Goal: Task Accomplishment & Management: Use online tool/utility

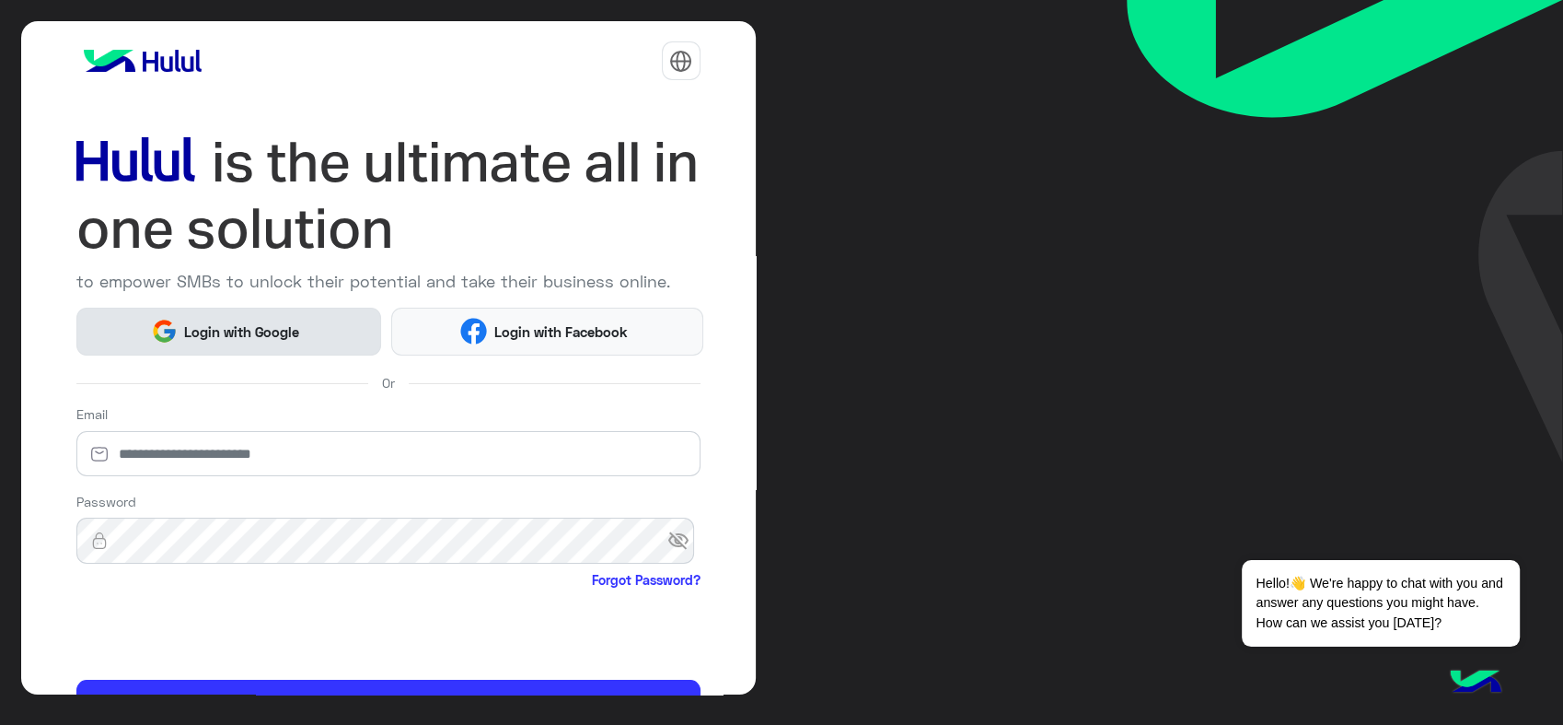
click at [265, 334] on span "Login with Google" at bounding box center [242, 331] width 129 height 21
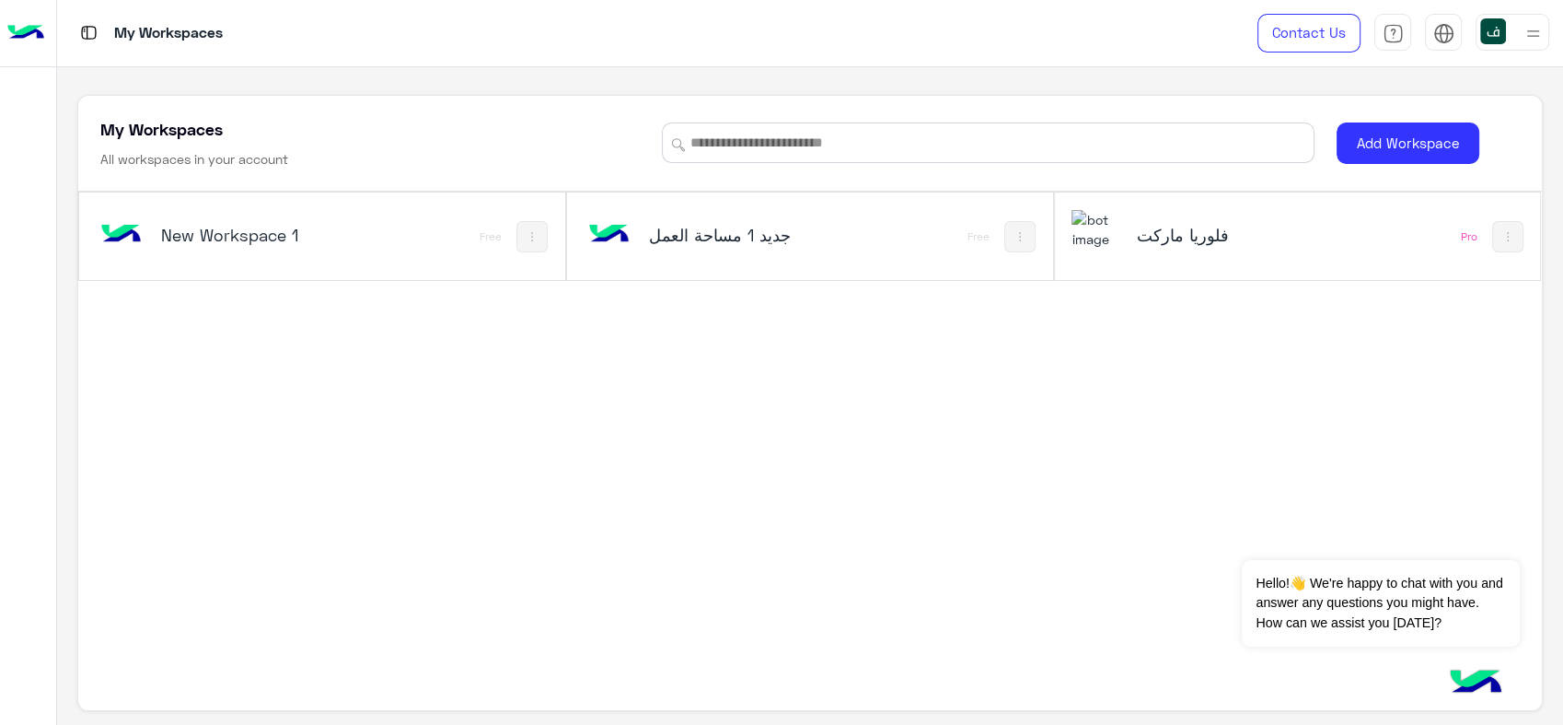
click at [1154, 227] on h5 "فلوريا ماركت" at bounding box center [1217, 235] width 162 height 22
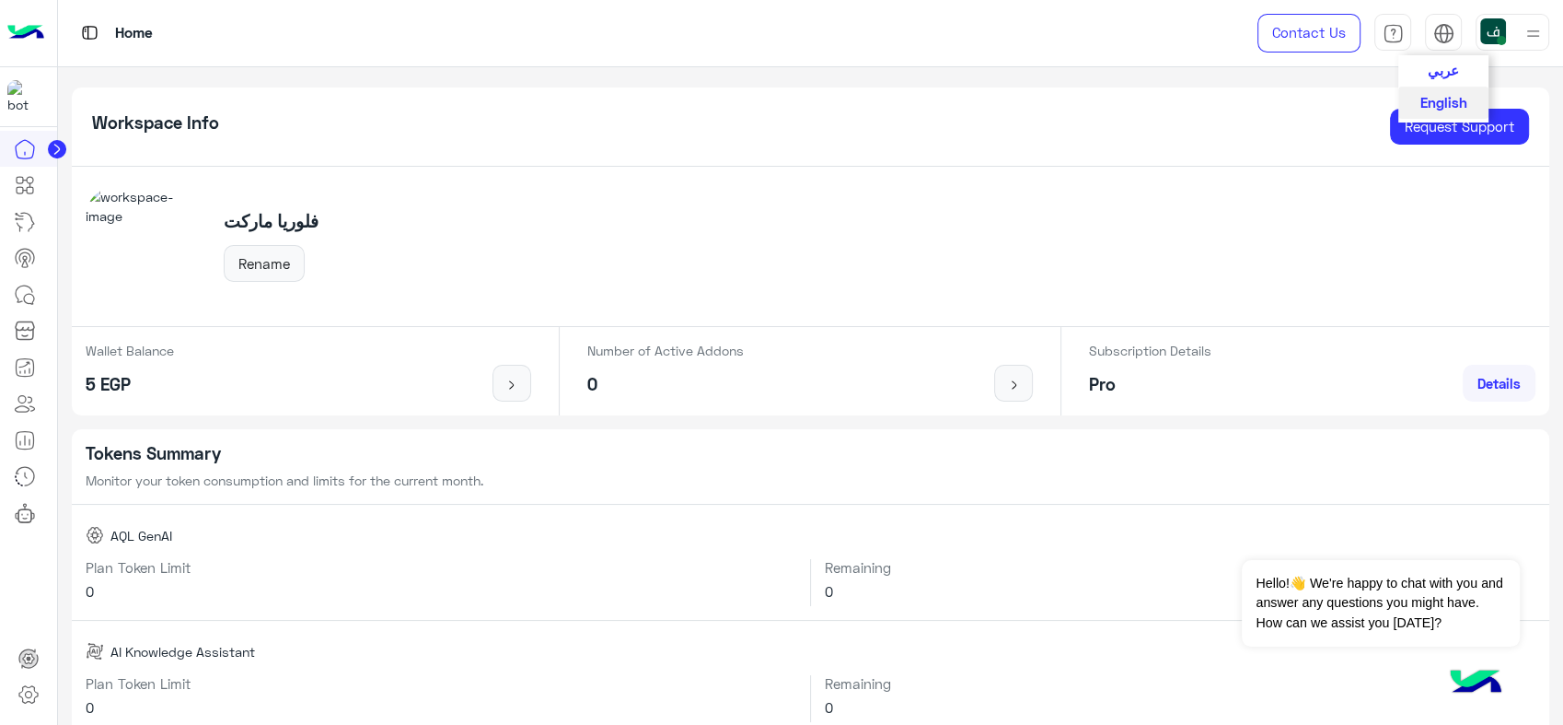
click at [1444, 70] on span "عربي" at bounding box center [1443, 70] width 31 height 17
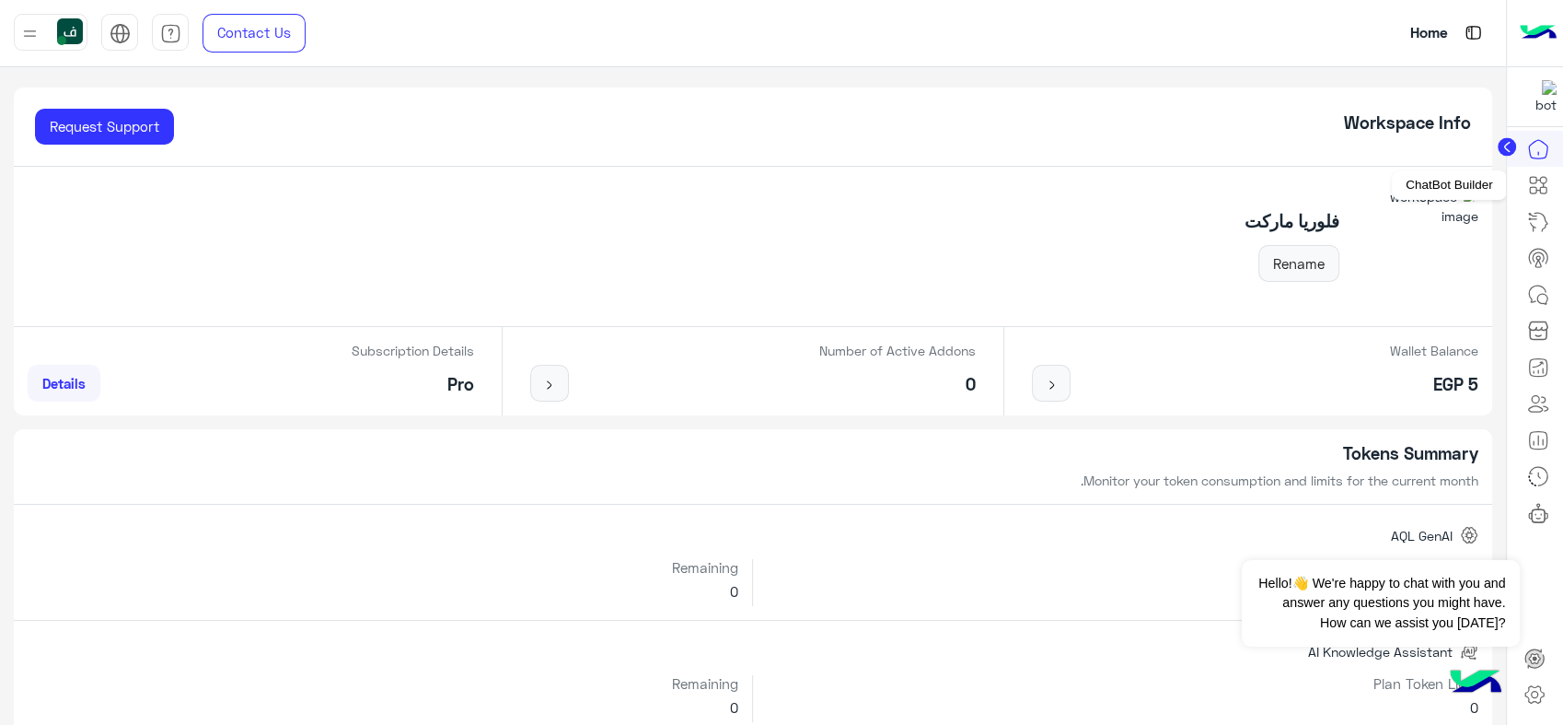
click at [1529, 182] on icon at bounding box center [1539, 185] width 22 height 22
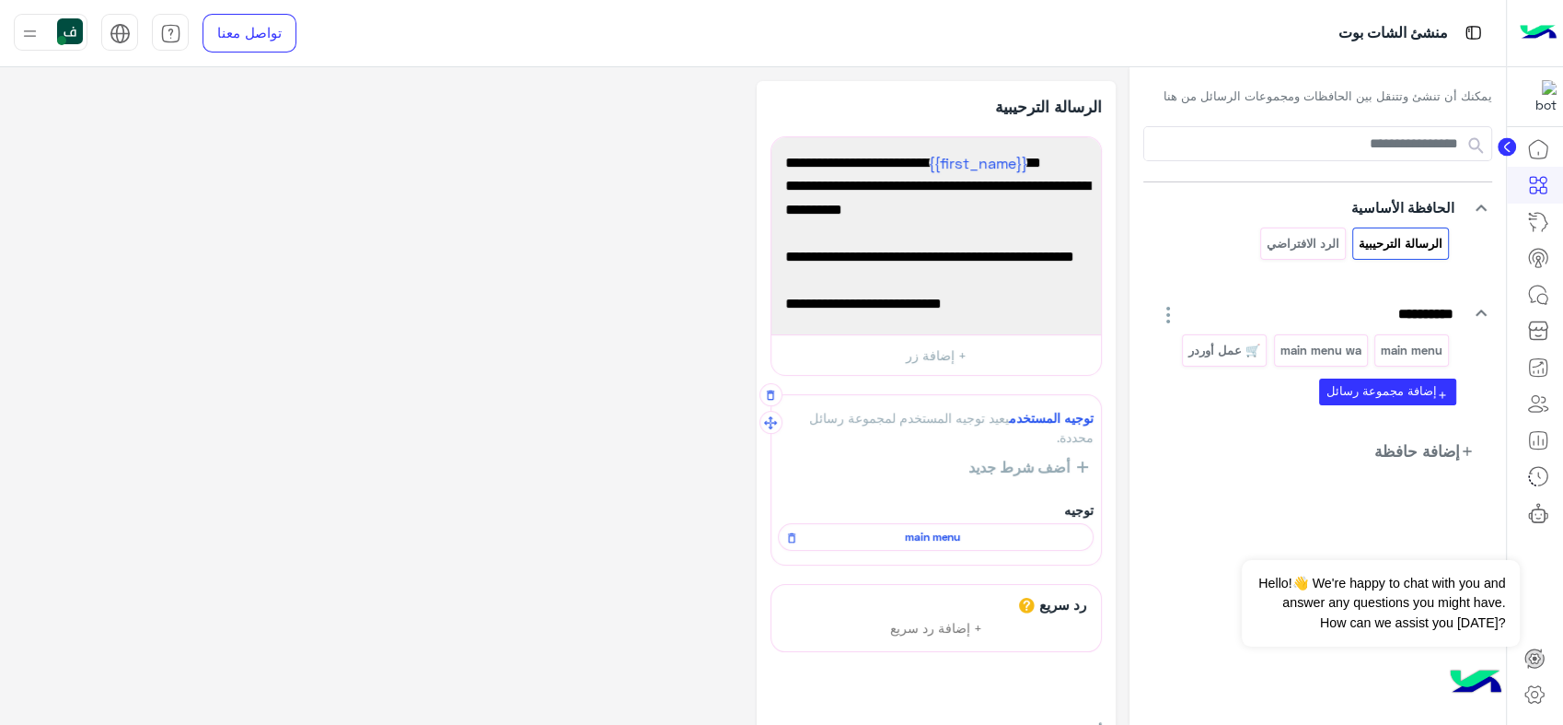
click at [964, 526] on div "main menu" at bounding box center [936, 537] width 316 height 28
click at [1397, 340] on p "main menu" at bounding box center [1412, 350] width 64 height 21
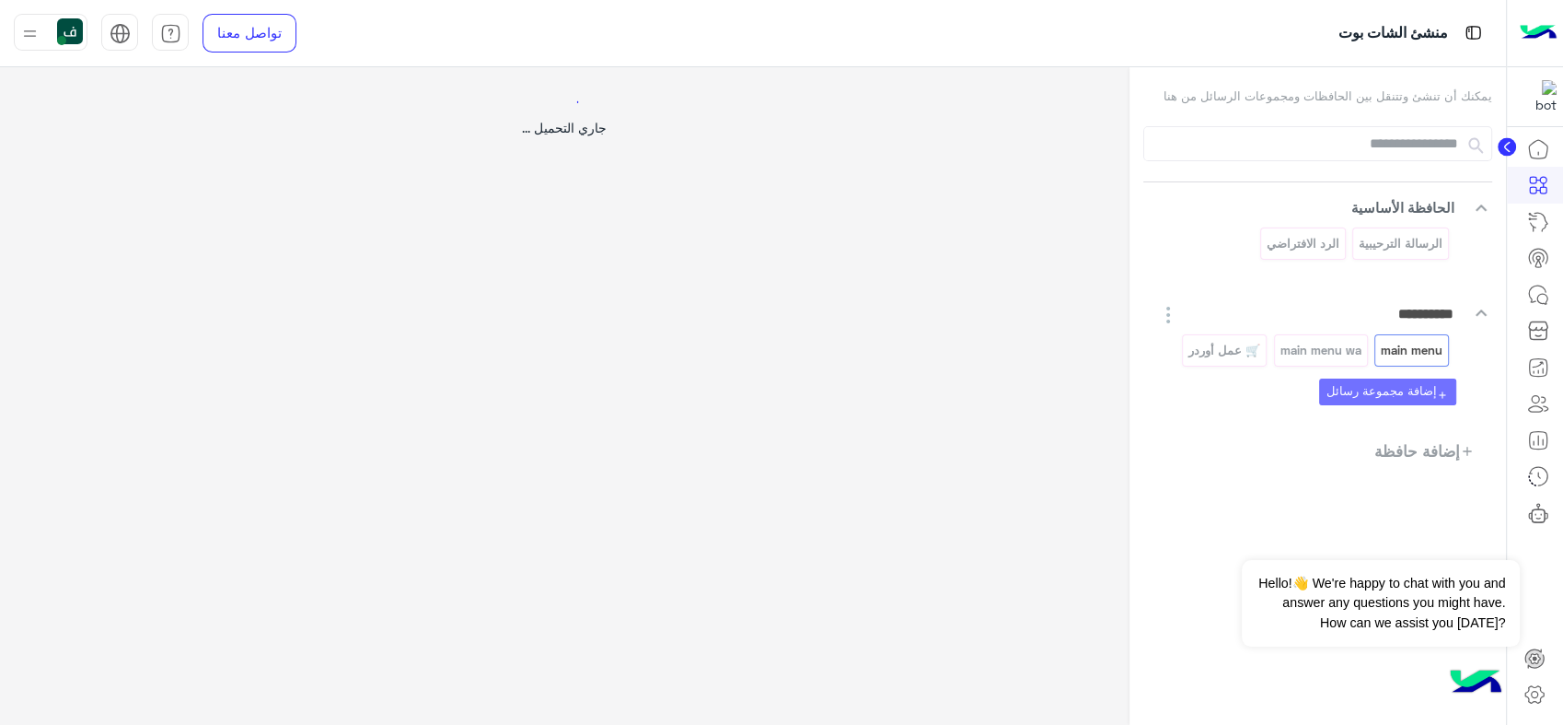
select select "*"
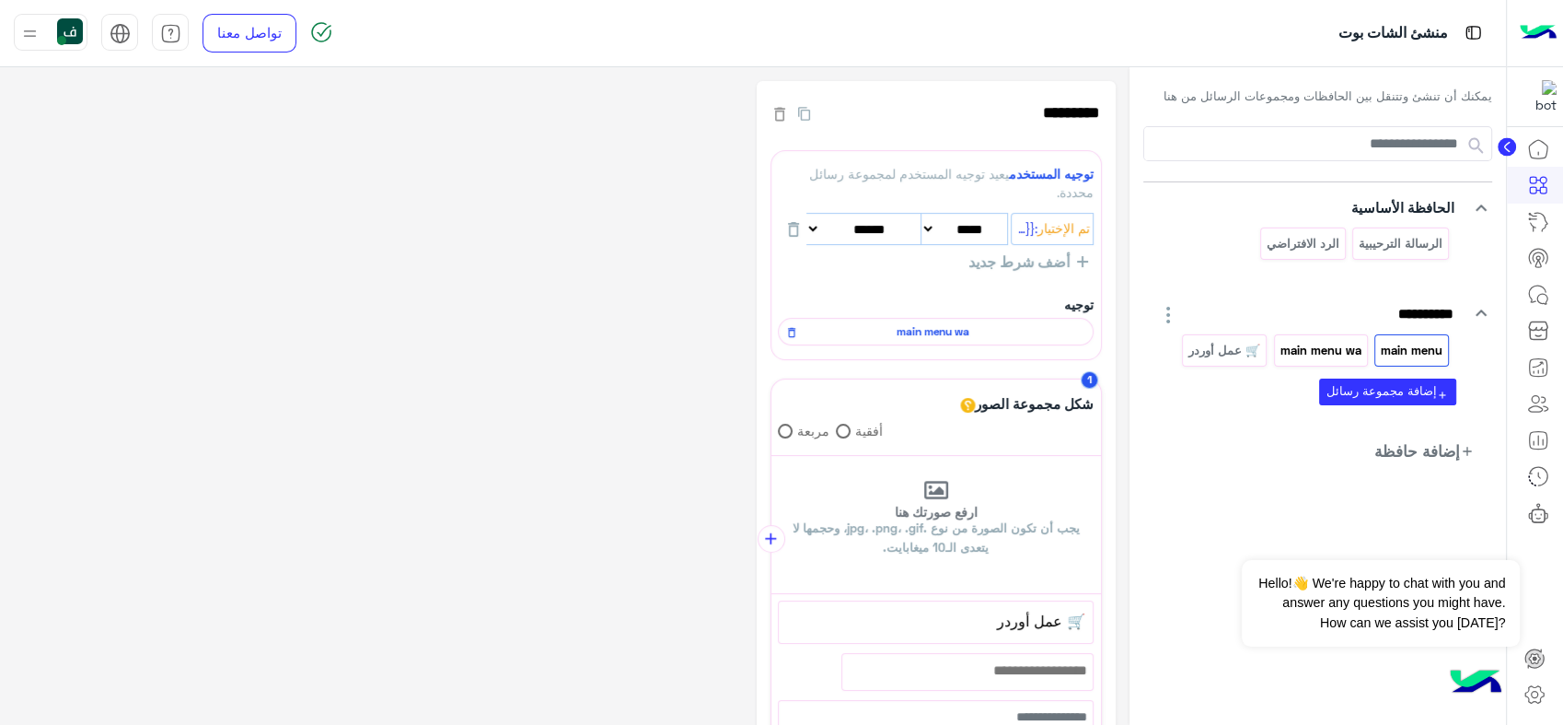
click at [1307, 344] on p "main menu wa" at bounding box center [1321, 350] width 84 height 21
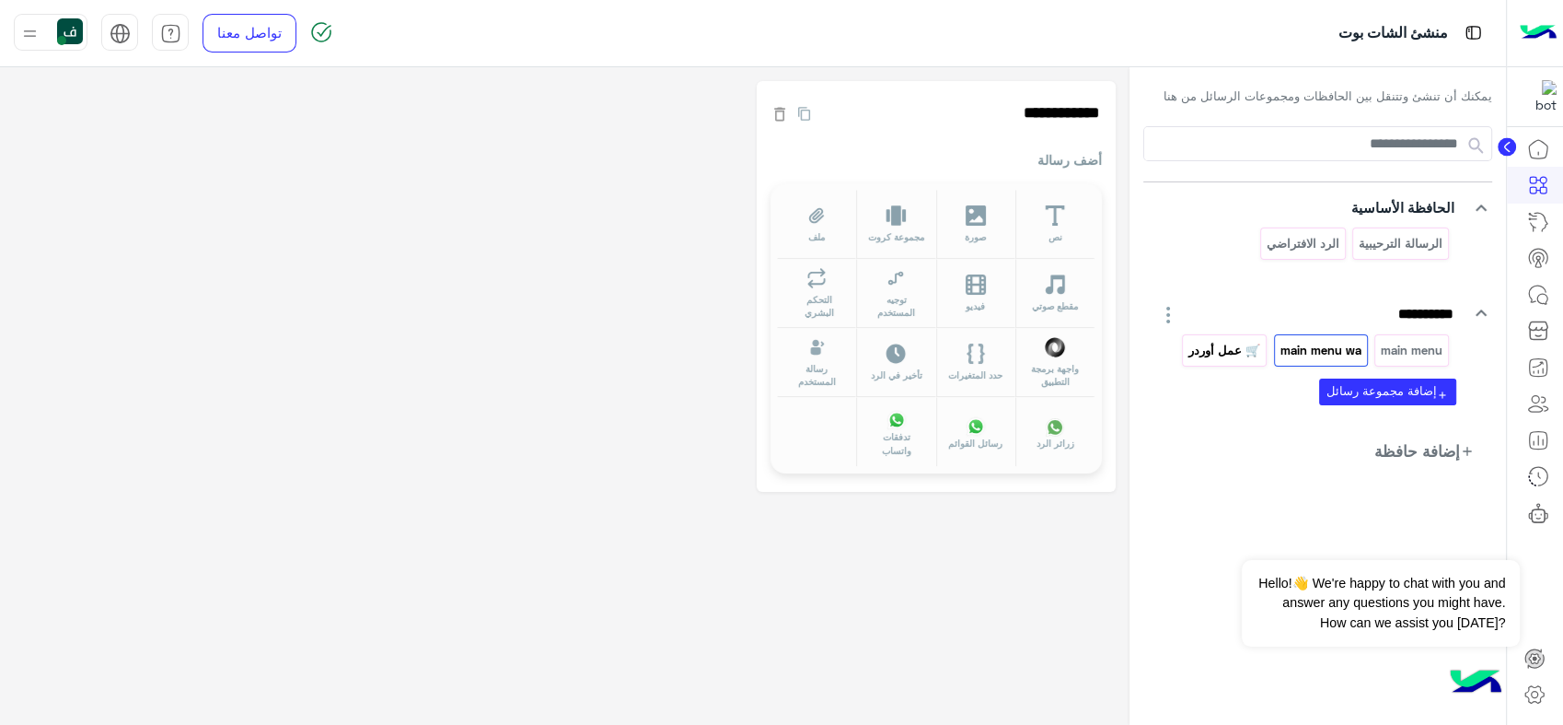
click at [1225, 346] on p "🛒 عمل أوردر" at bounding box center [1225, 350] width 75 height 21
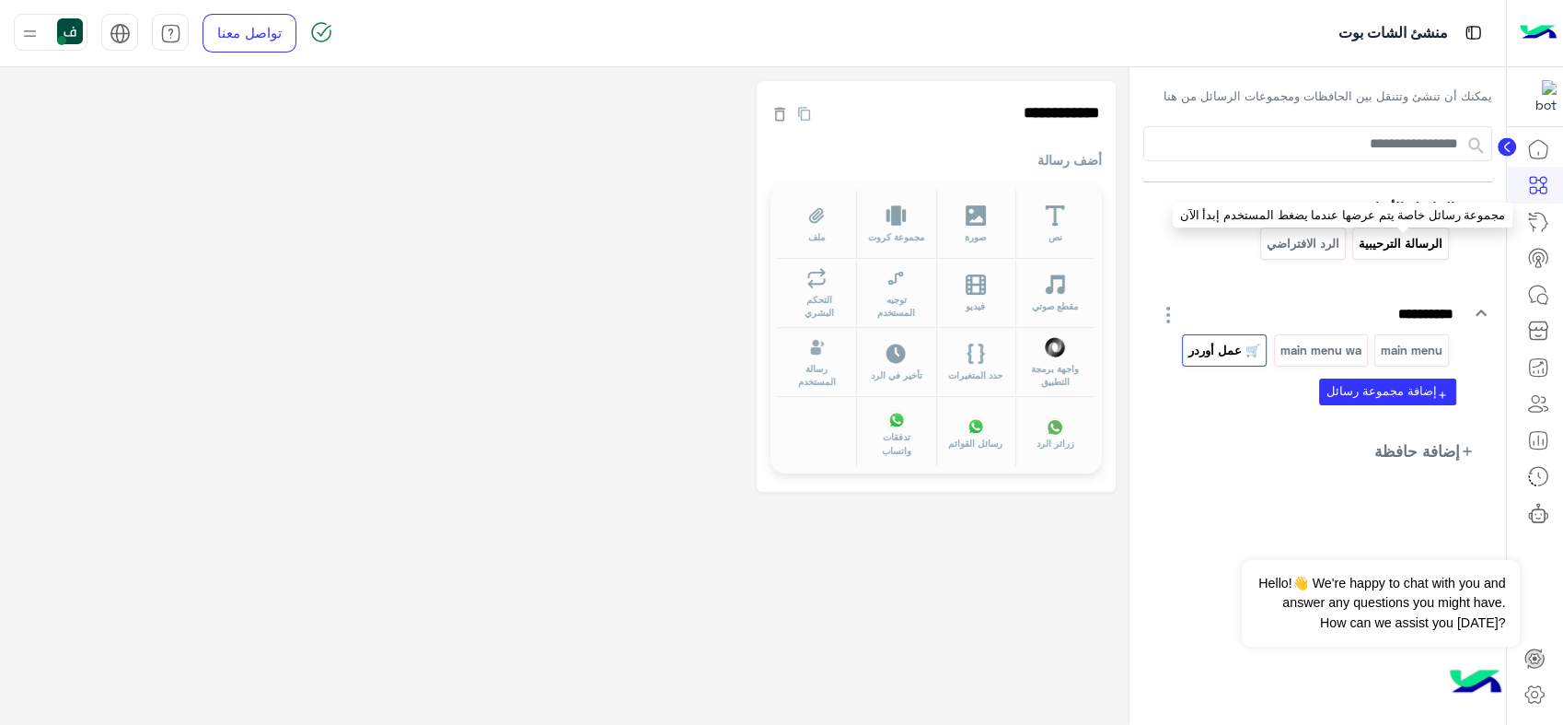
click at [1407, 236] on p "الرسالة الترحيبية" at bounding box center [1401, 243] width 87 height 21
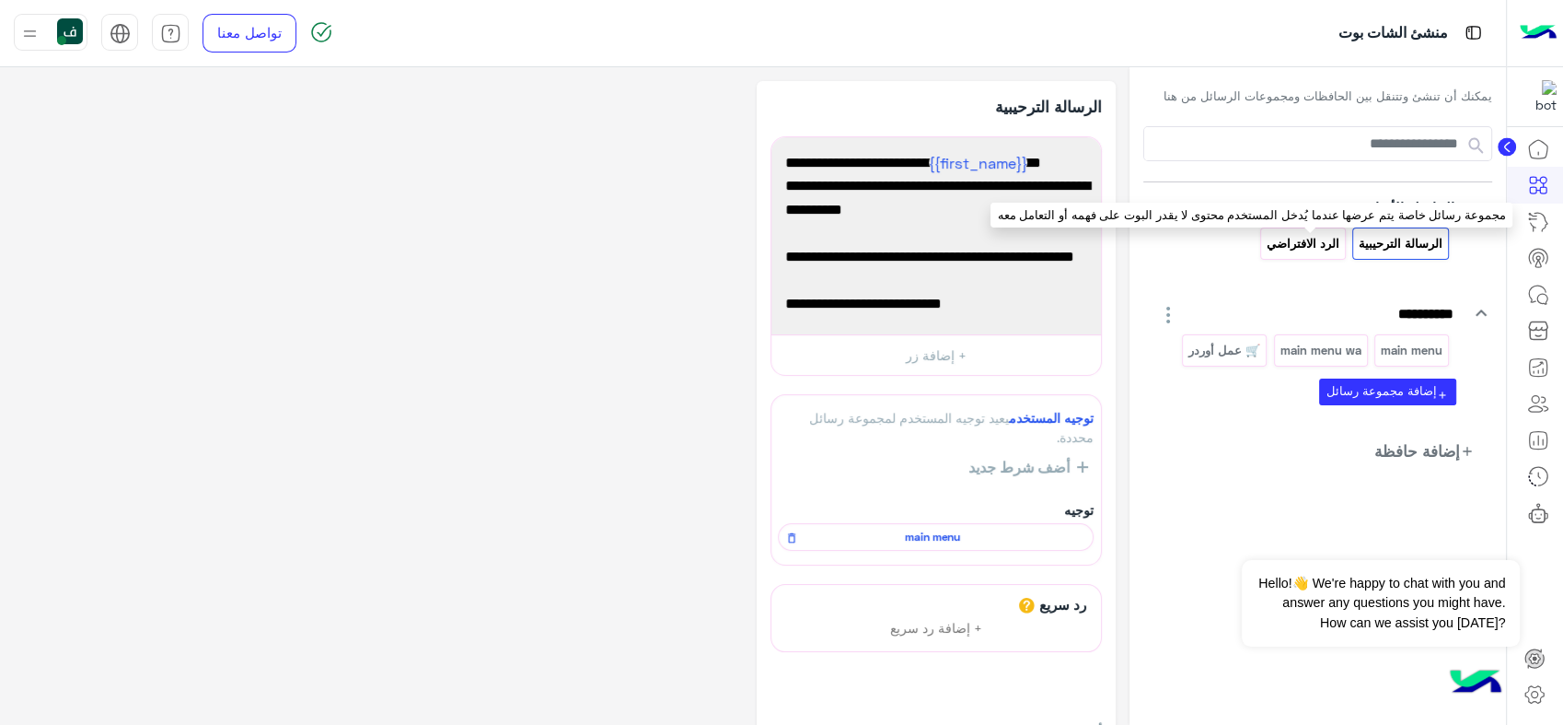
click at [1324, 236] on p "الرد الافتراضي" at bounding box center [1303, 243] width 76 height 21
